Goal: Transaction & Acquisition: Purchase product/service

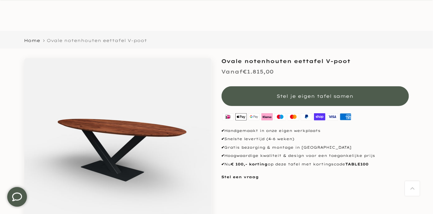
scroll to position [26, 0]
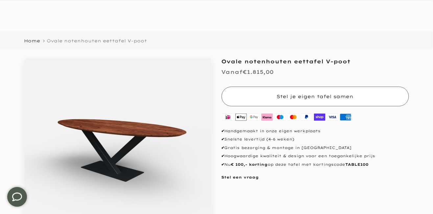
click at [334, 95] on span "Stel je eigen tafel samen" at bounding box center [315, 97] width 77 height 6
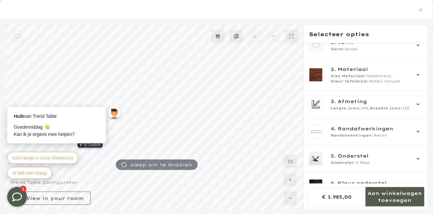
scroll to position [28, 0]
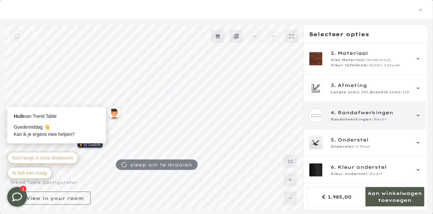
click at [394, 118] on div "Randafwerkingen: Recht" at bounding box center [371, 119] width 80 height 5
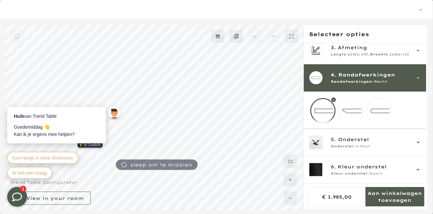
scroll to position [33, 0]
click at [357, 107] on mmq-loader at bounding box center [351, 111] width 25 height 25
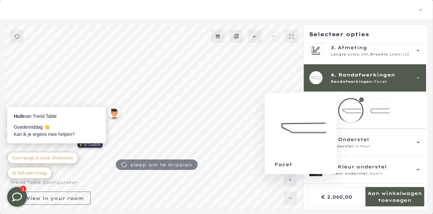
scroll to position [88, 0]
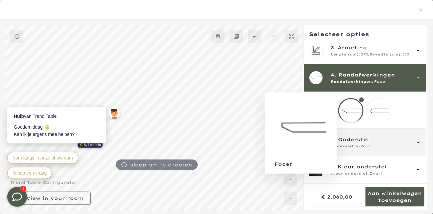
click at [379, 152] on div "5. Onderstel Onderstel: V-Poot" at bounding box center [365, 142] width 122 height 27
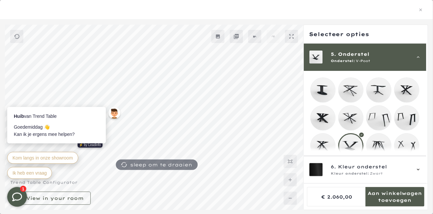
scroll to position [89, 0]
click at [410, 97] on mmq-loader at bounding box center [407, 90] width 25 height 25
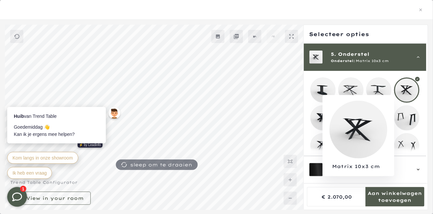
scroll to position [112, 0]
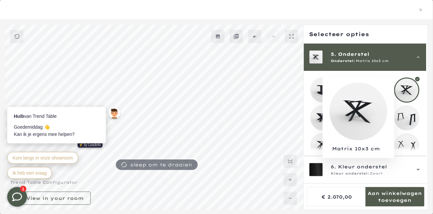
click at [398, 197] on mmq-formatted-message at bounding box center [395, 196] width 59 height 13
click at [397, 197] on mmq-formatted-message at bounding box center [395, 196] width 59 height 13
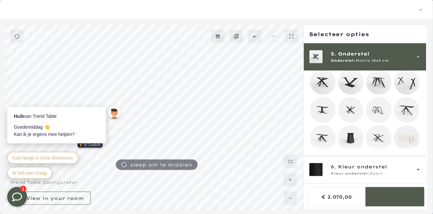
scroll to position [111, 0]
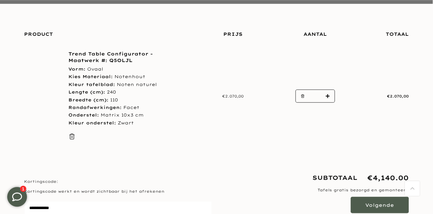
scroll to position [93, 0]
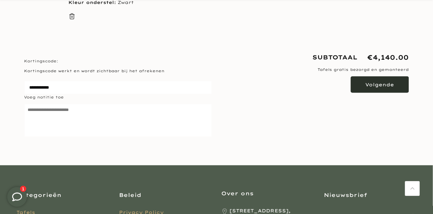
click at [384, 87] on button "Volgende" at bounding box center [380, 85] width 58 height 16
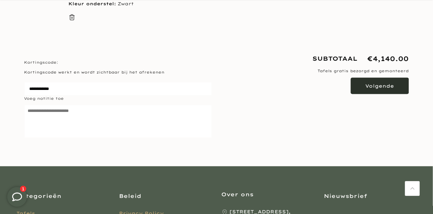
scroll to position [213, 0]
